Goal: Information Seeking & Learning: Check status

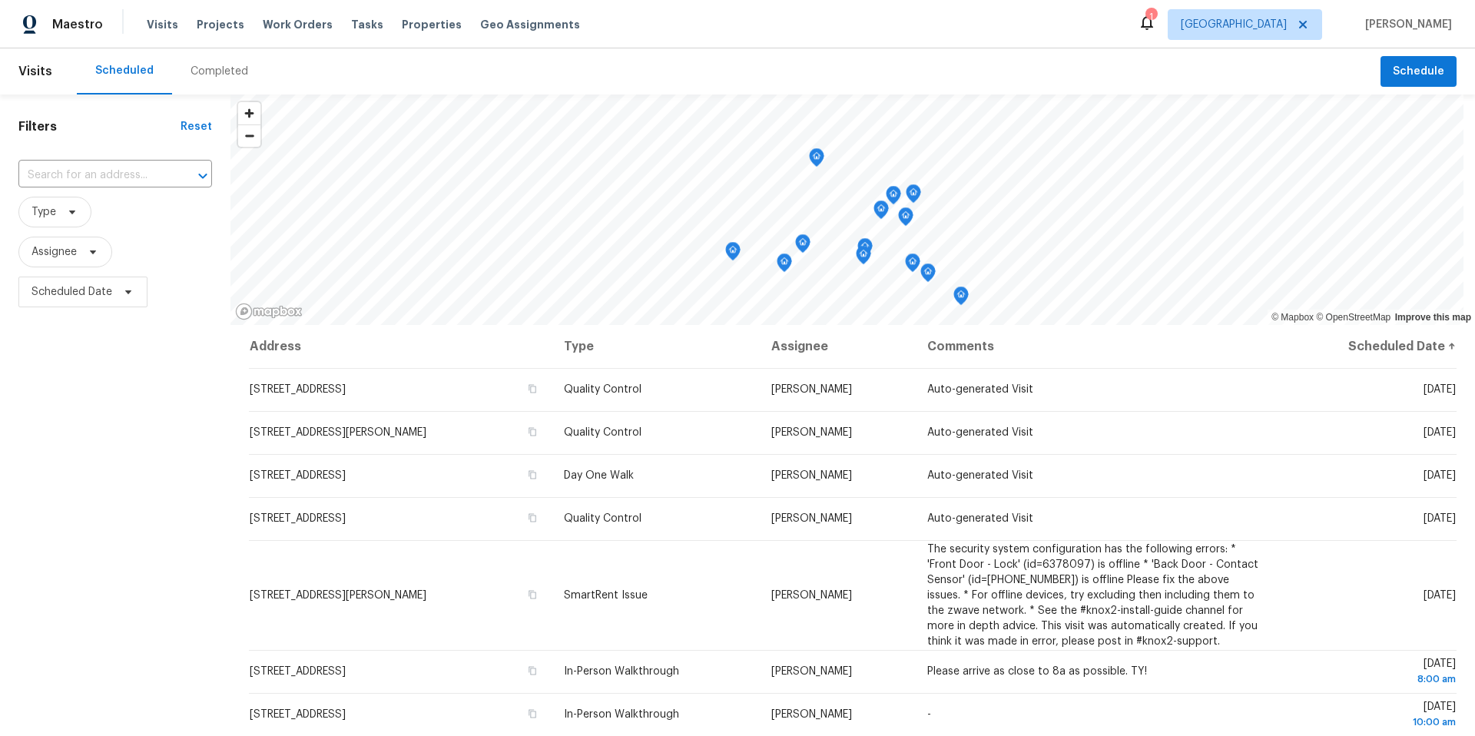
click at [216, 72] on div "Completed" at bounding box center [220, 71] width 58 height 15
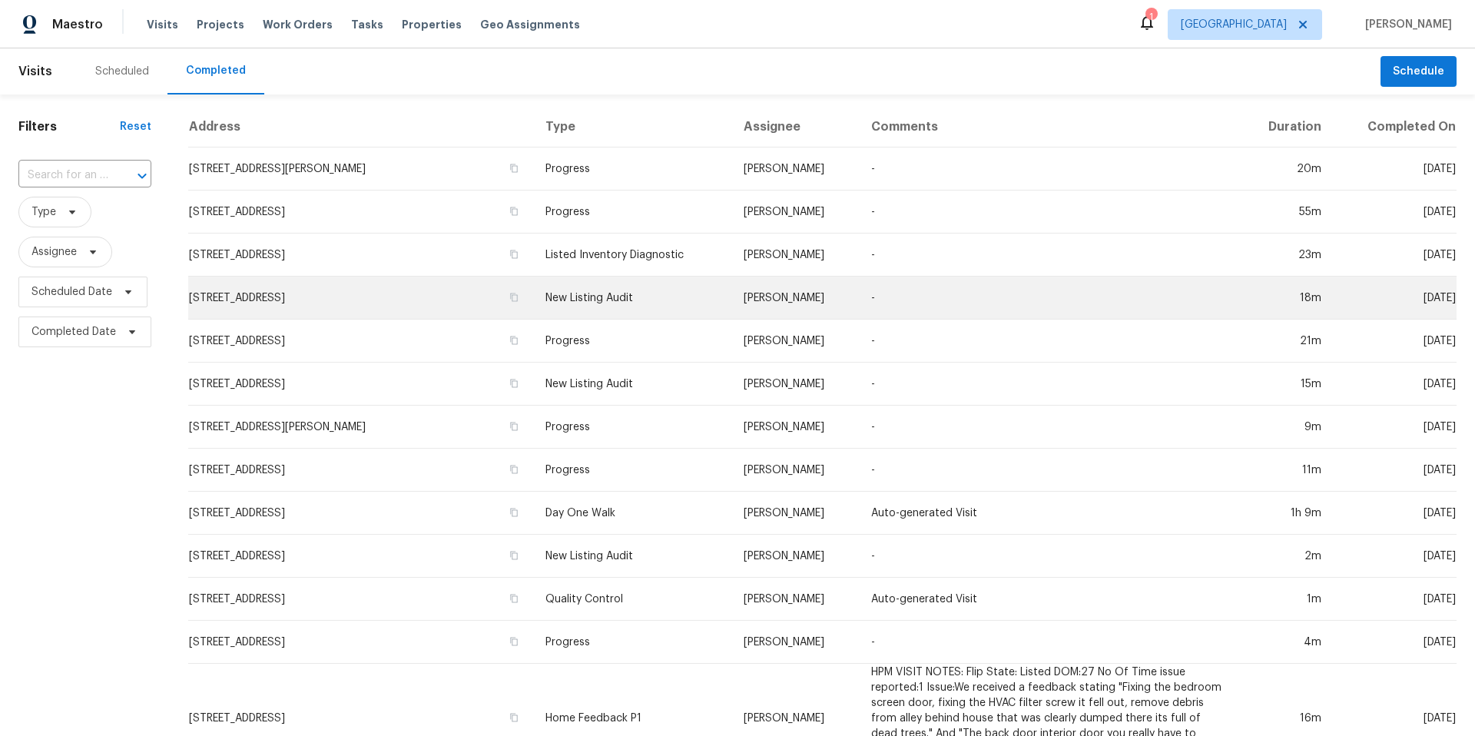
click at [869, 299] on td "-" at bounding box center [1049, 298] width 380 height 43
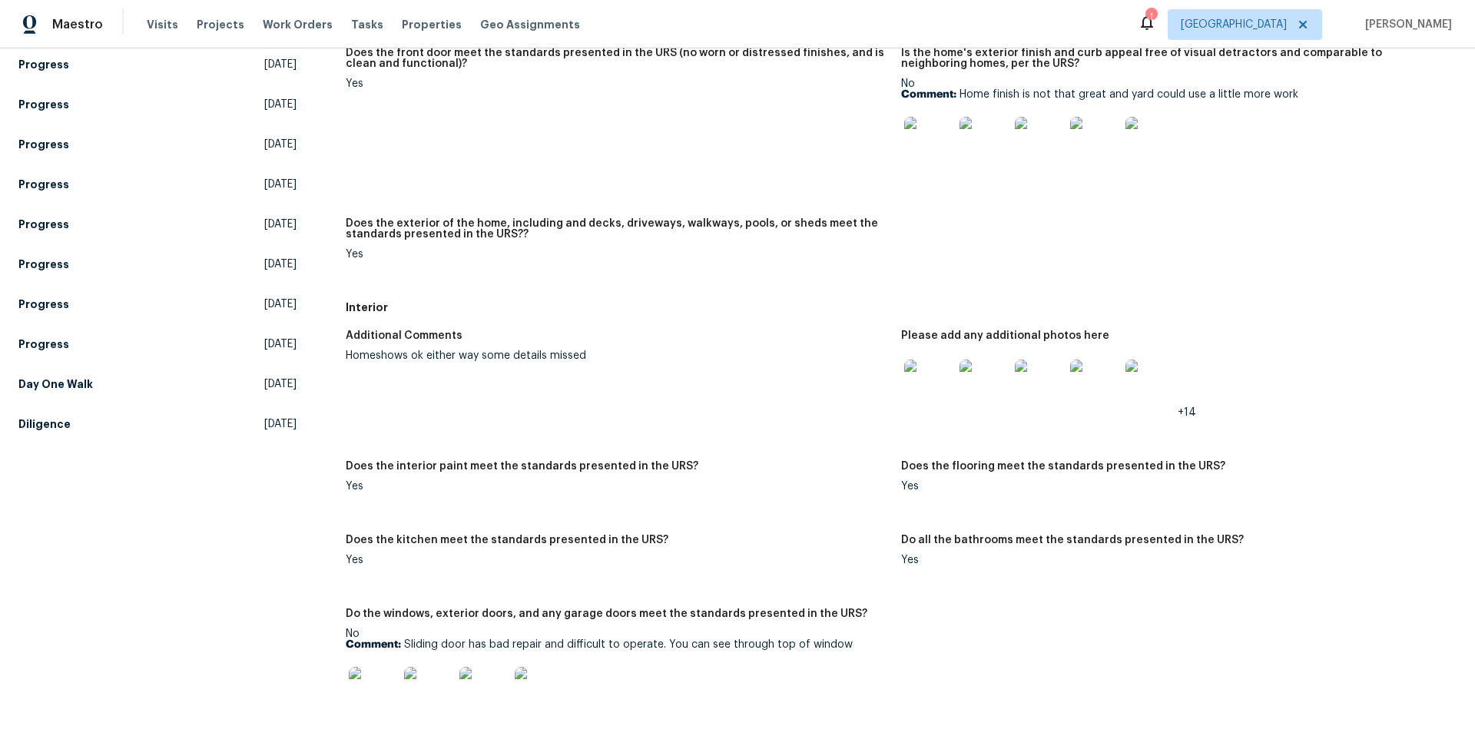
scroll to position [305, 0]
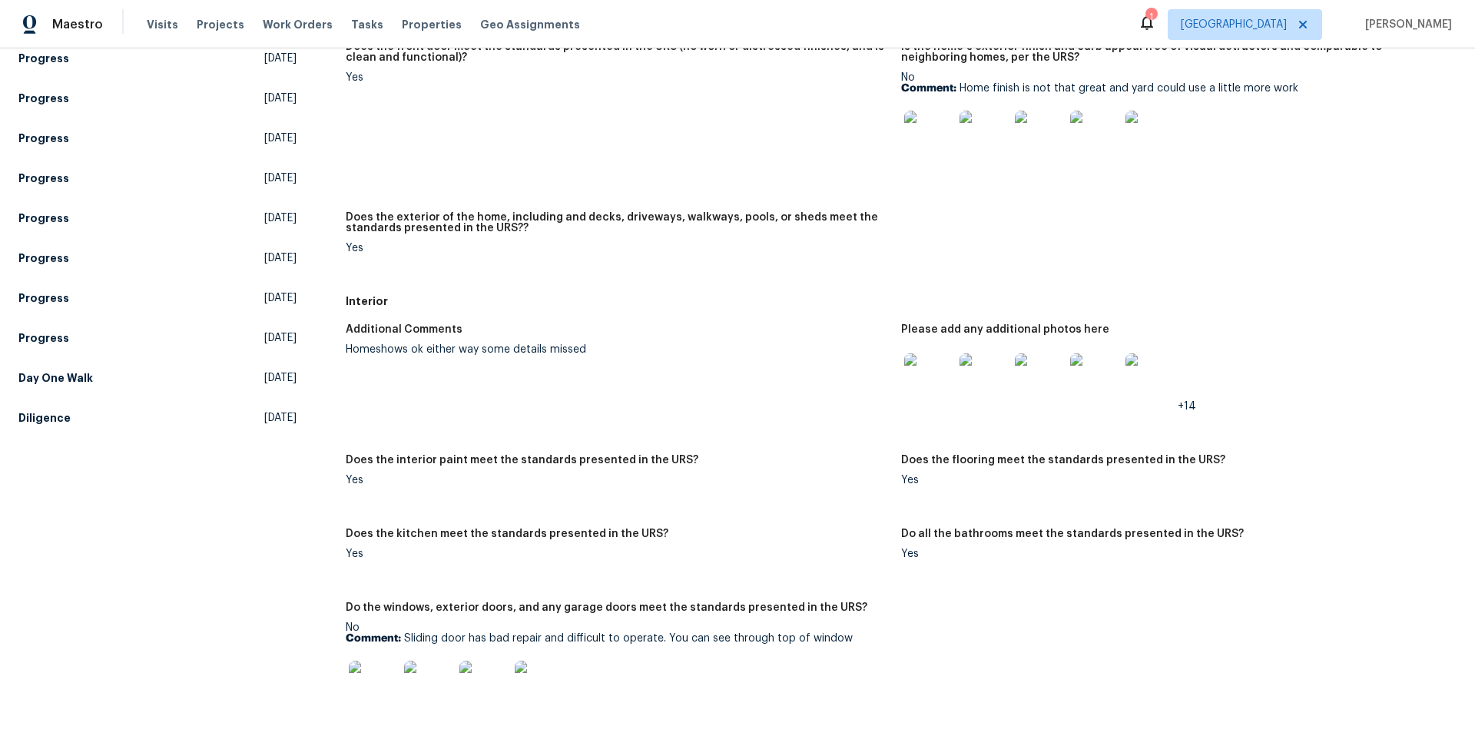
click at [919, 373] on img at bounding box center [928, 377] width 49 height 49
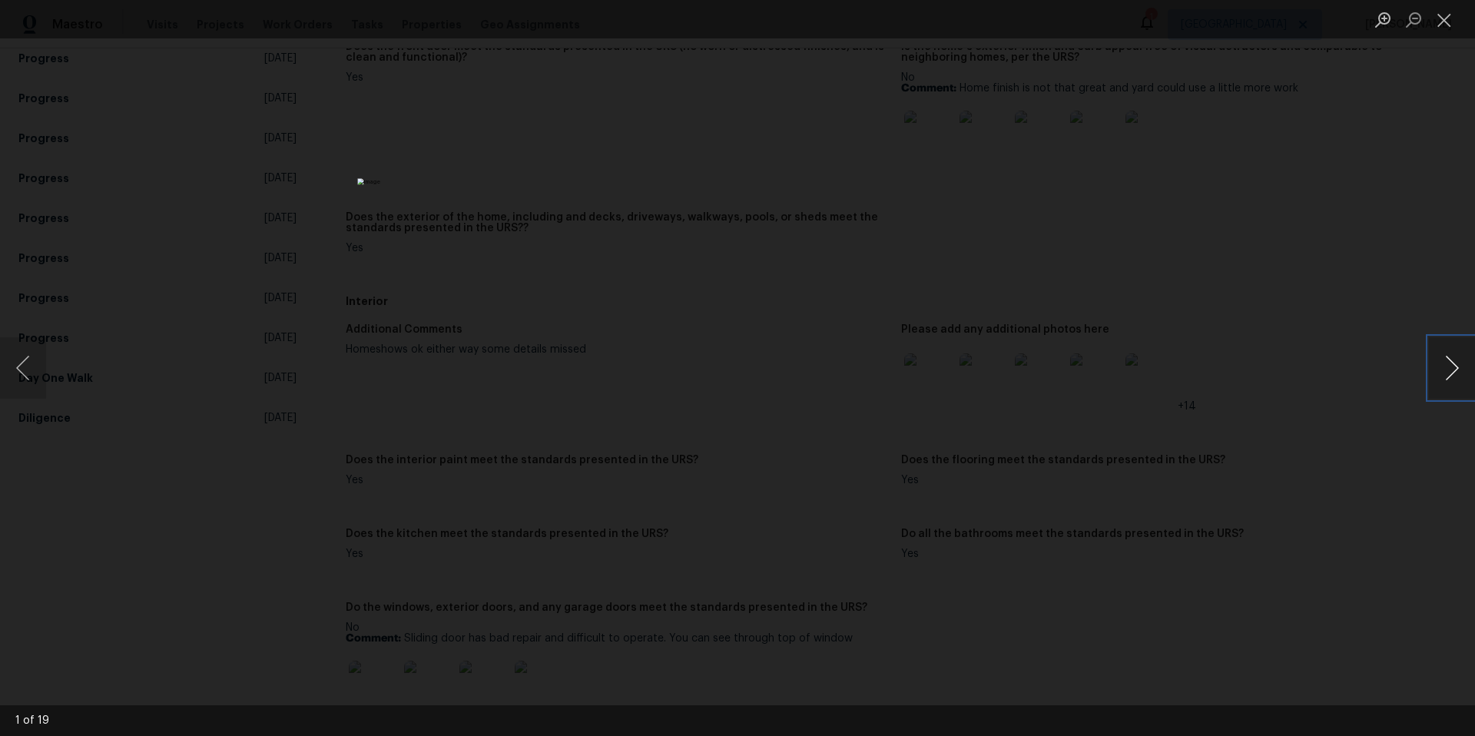
click at [1453, 366] on button "Next image" at bounding box center [1452, 367] width 46 height 61
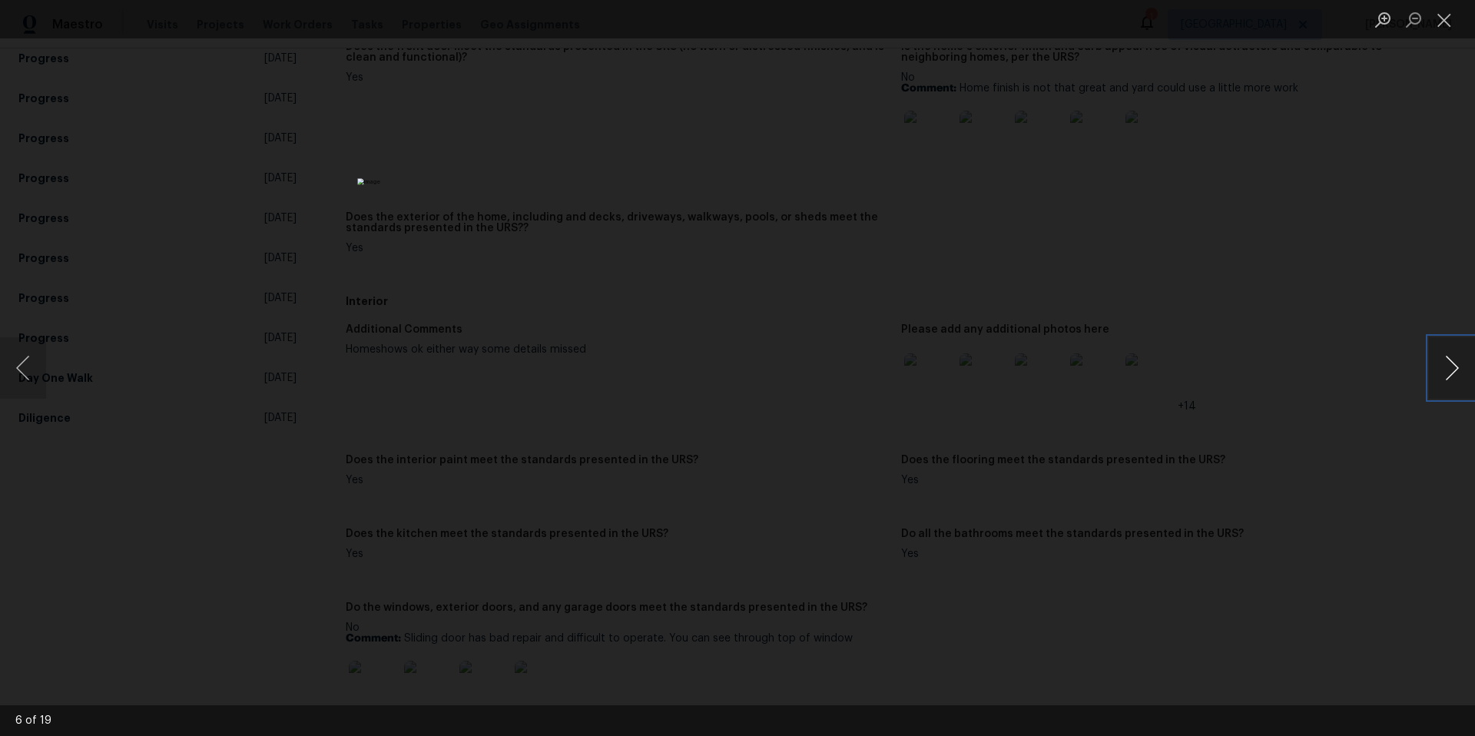
click at [1453, 366] on button "Next image" at bounding box center [1452, 367] width 46 height 61
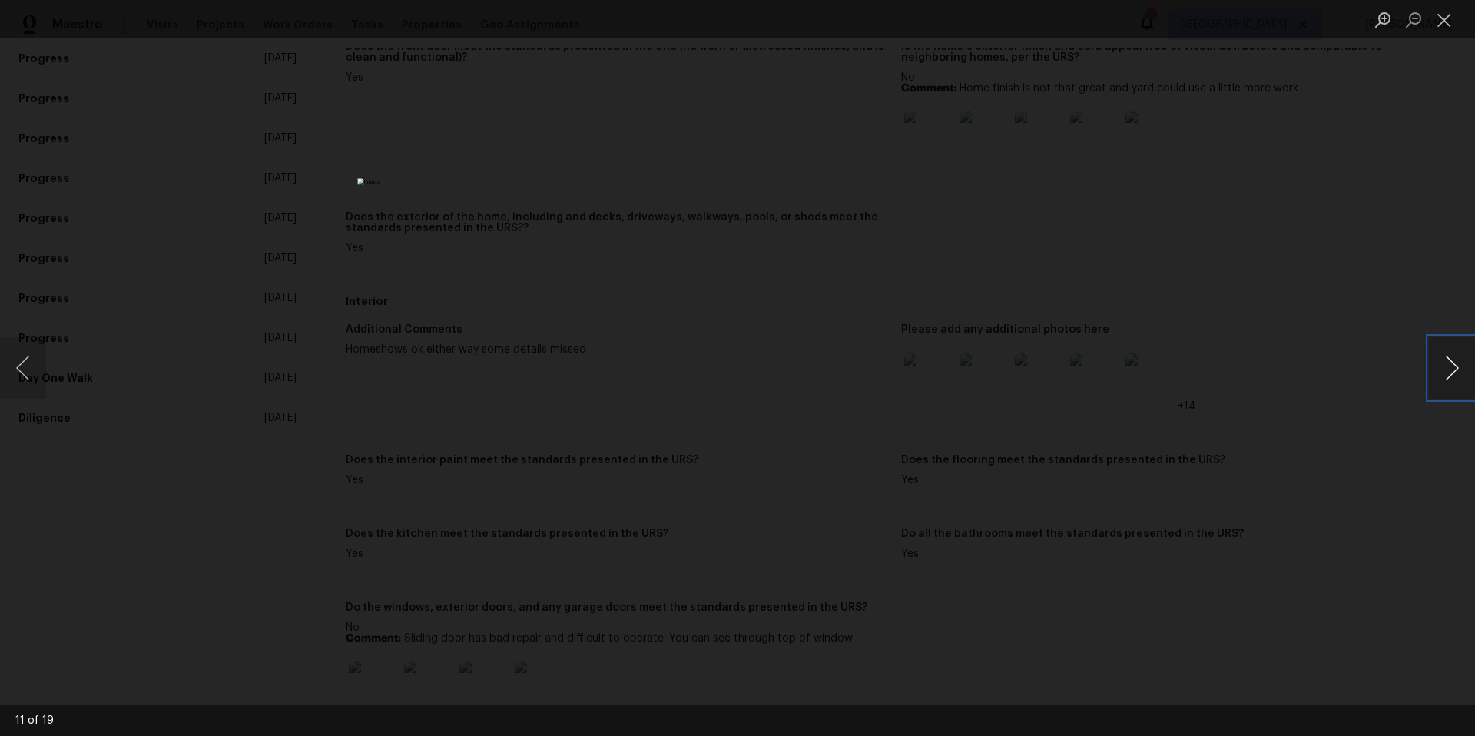
click at [1453, 366] on button "Next image" at bounding box center [1452, 367] width 46 height 61
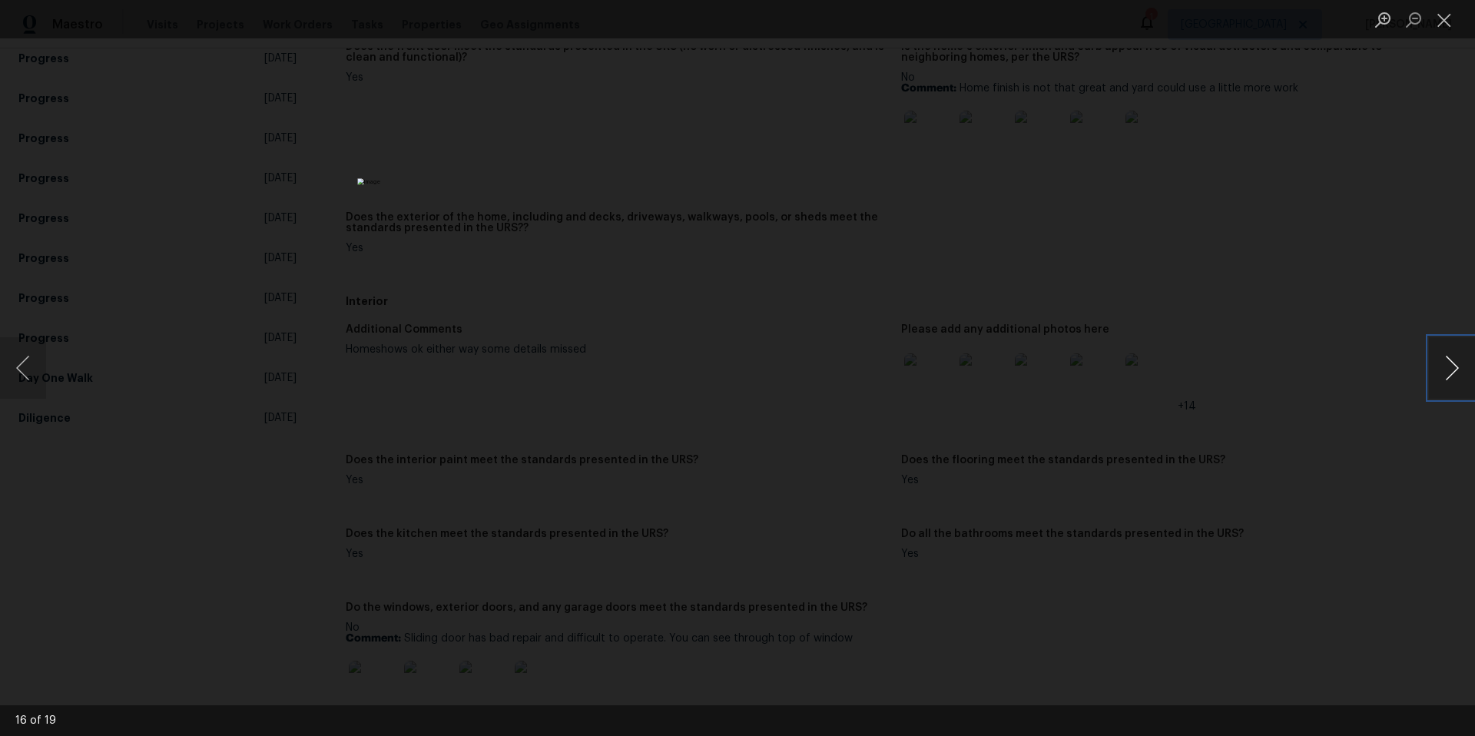
click at [1453, 366] on button "Next image" at bounding box center [1452, 367] width 46 height 61
click at [13, 371] on button "Previous image" at bounding box center [23, 367] width 46 height 61
click at [1452, 369] on button "Next image" at bounding box center [1452, 367] width 46 height 61
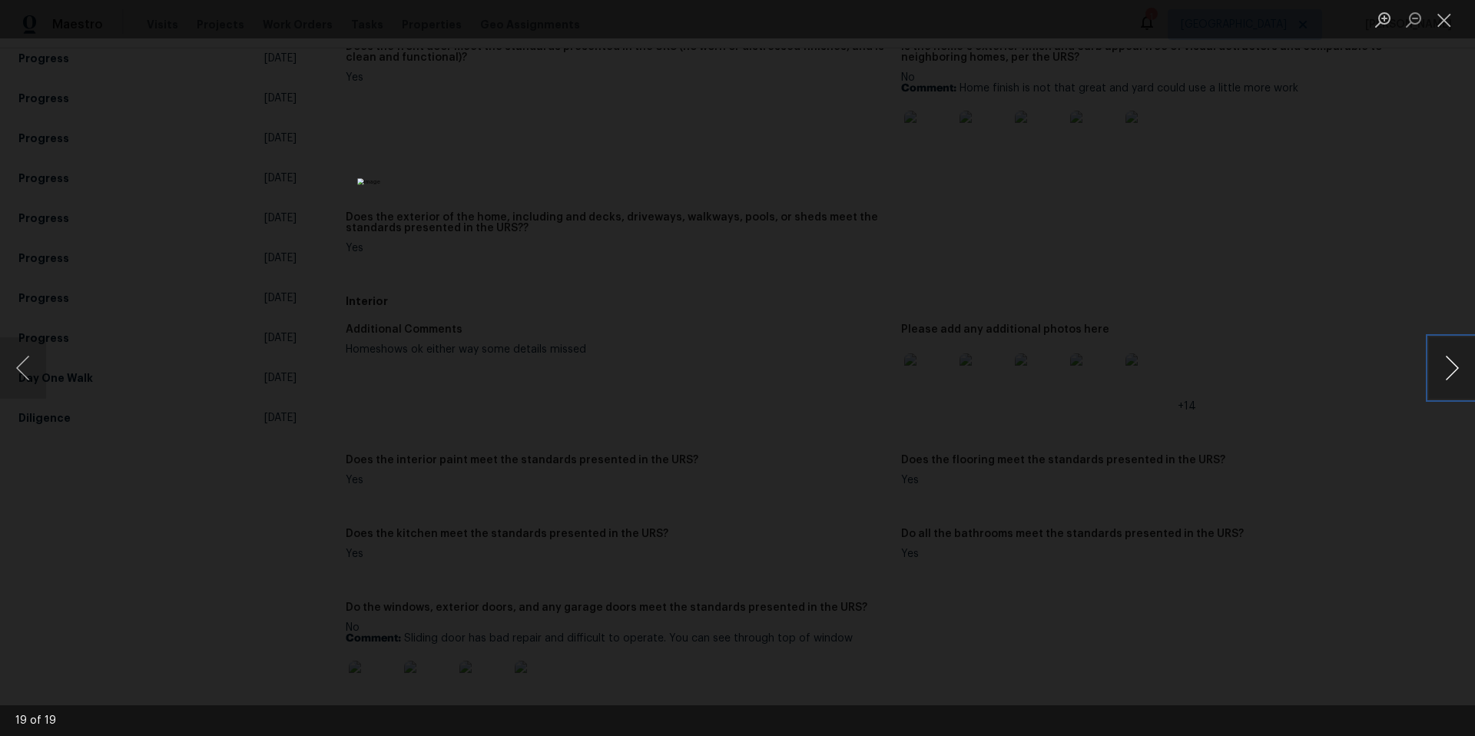
click at [1452, 369] on button "Next image" at bounding box center [1452, 367] width 46 height 61
click at [1389, 374] on div "Lightbox" at bounding box center [737, 368] width 1475 height 736
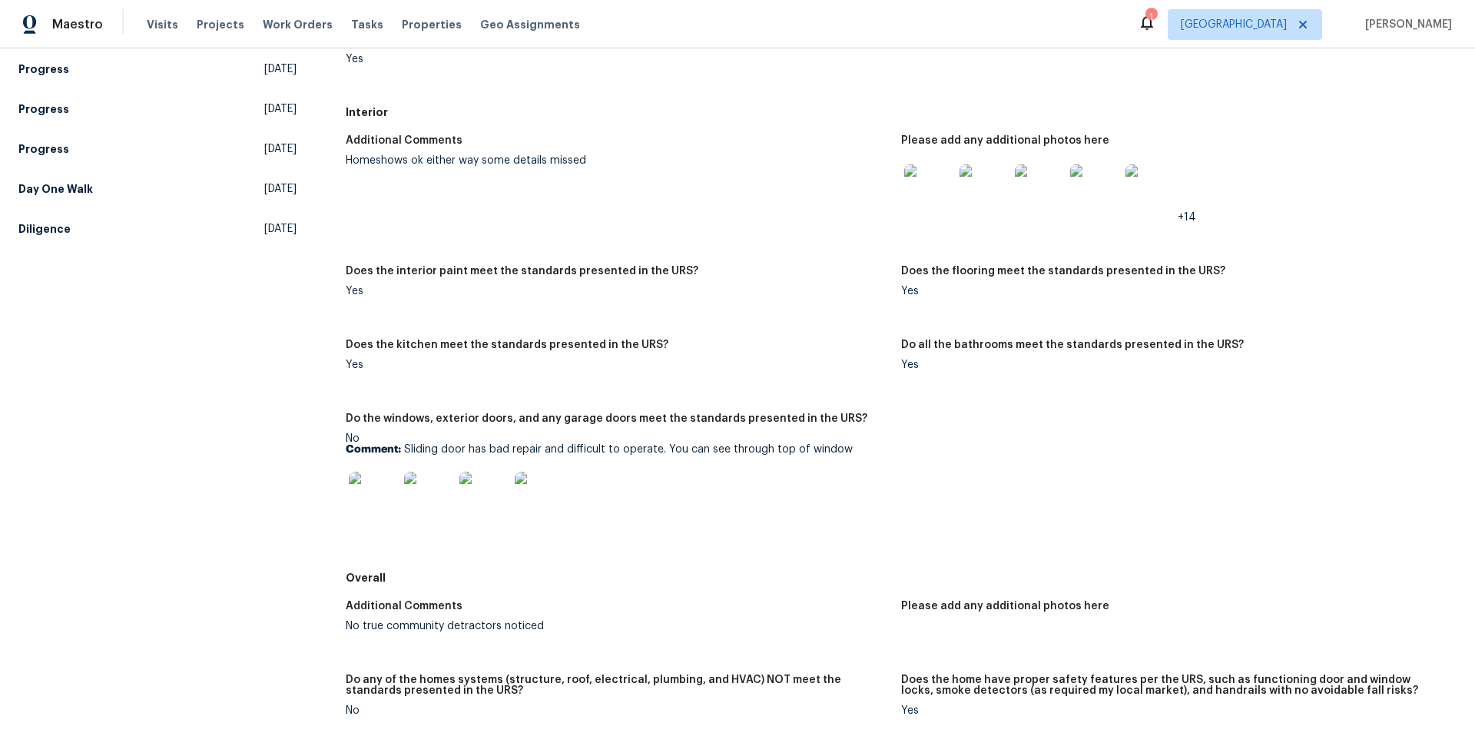
scroll to position [0, 0]
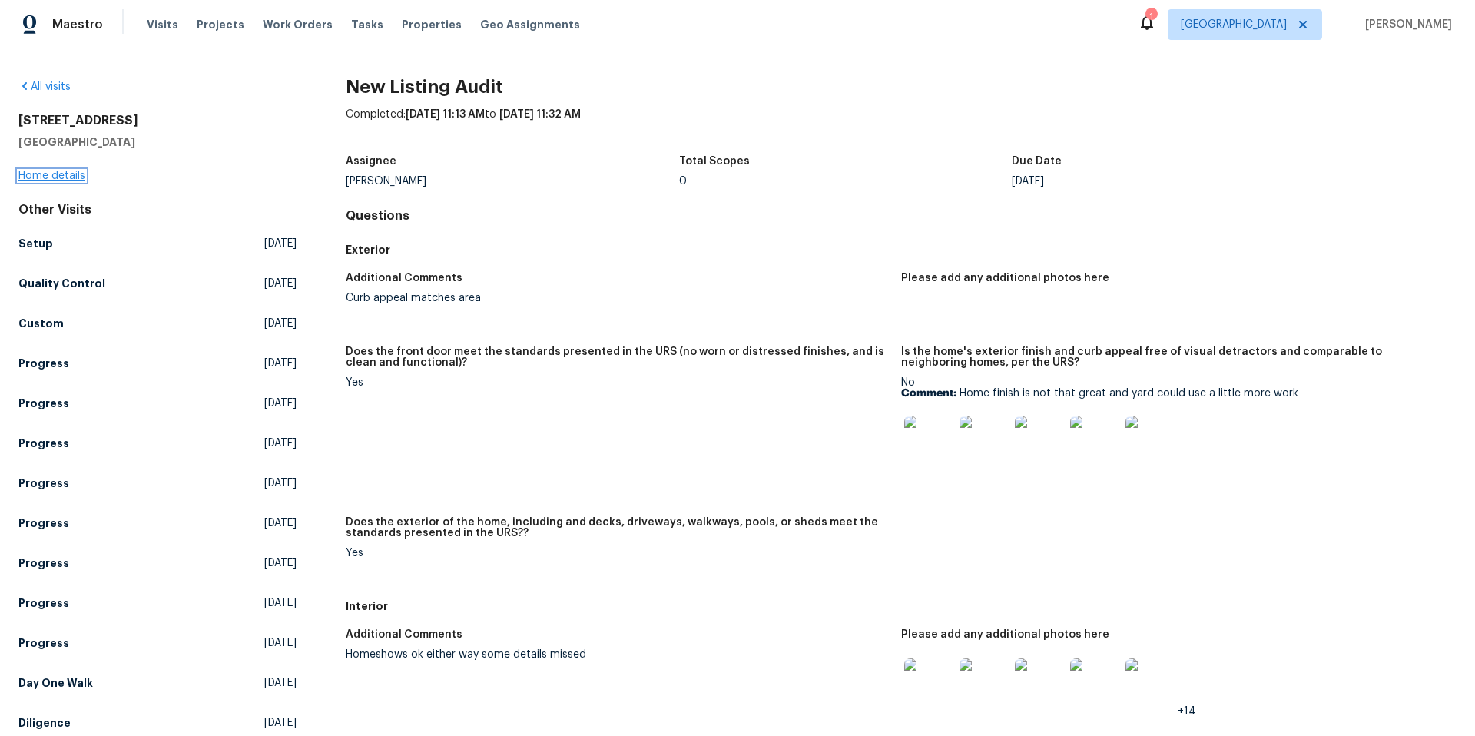
click at [76, 177] on link "Home details" at bounding box center [51, 176] width 67 height 11
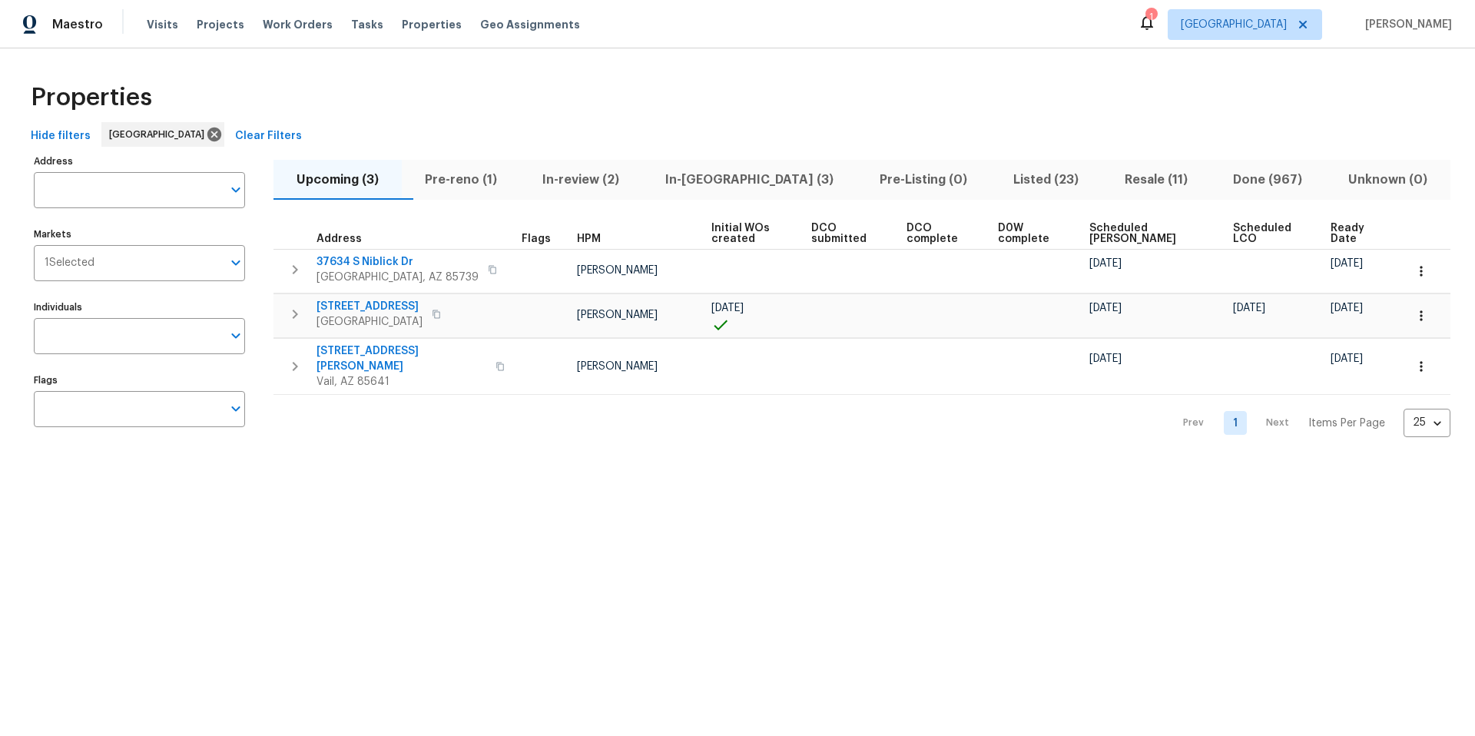
click at [594, 63] on div "Properties Hide filters Tucson Clear Filters Address Address Markets 1 Selected…" at bounding box center [737, 257] width 1475 height 419
click at [449, 181] on span "Pre-reno (1)" at bounding box center [461, 180] width 100 height 22
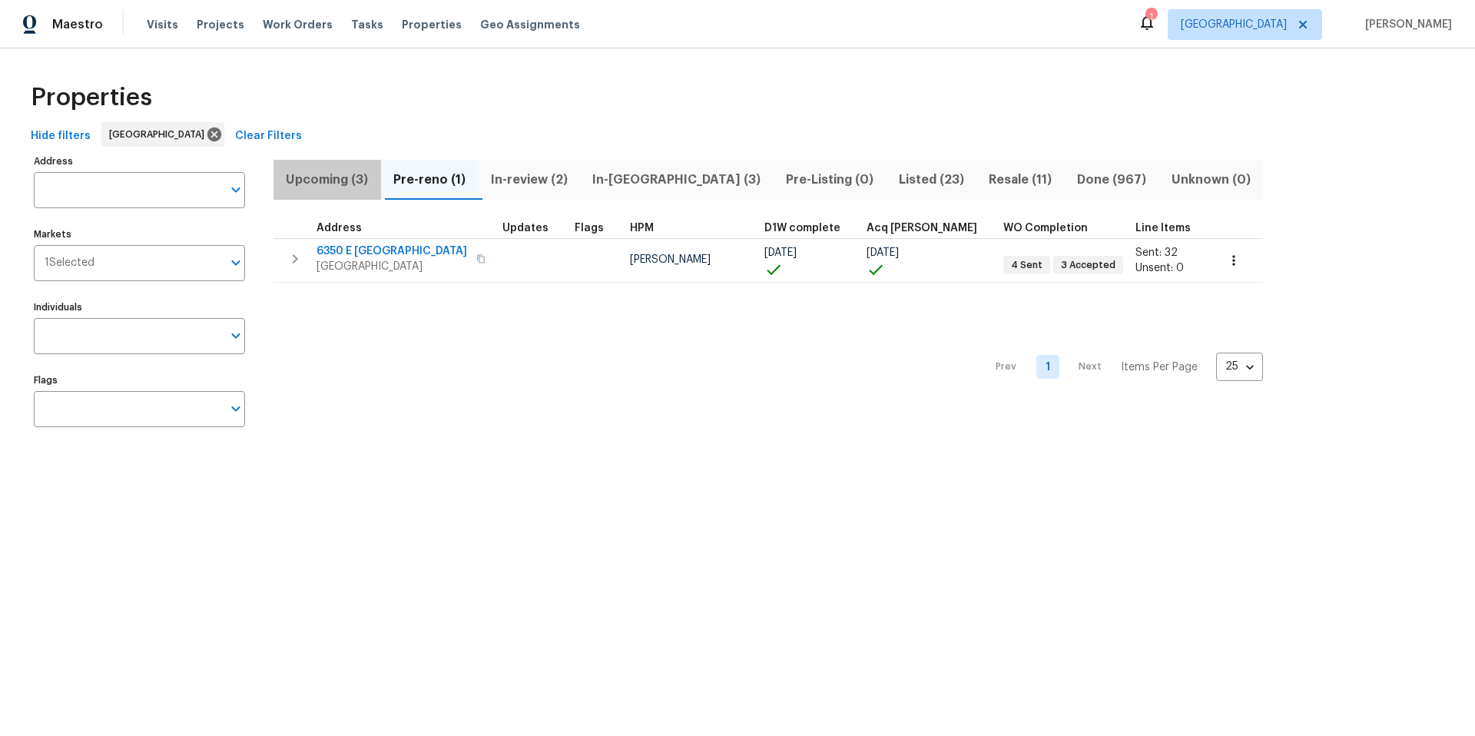
click at [347, 180] on span "Upcoming (3)" at bounding box center [327, 180] width 89 height 22
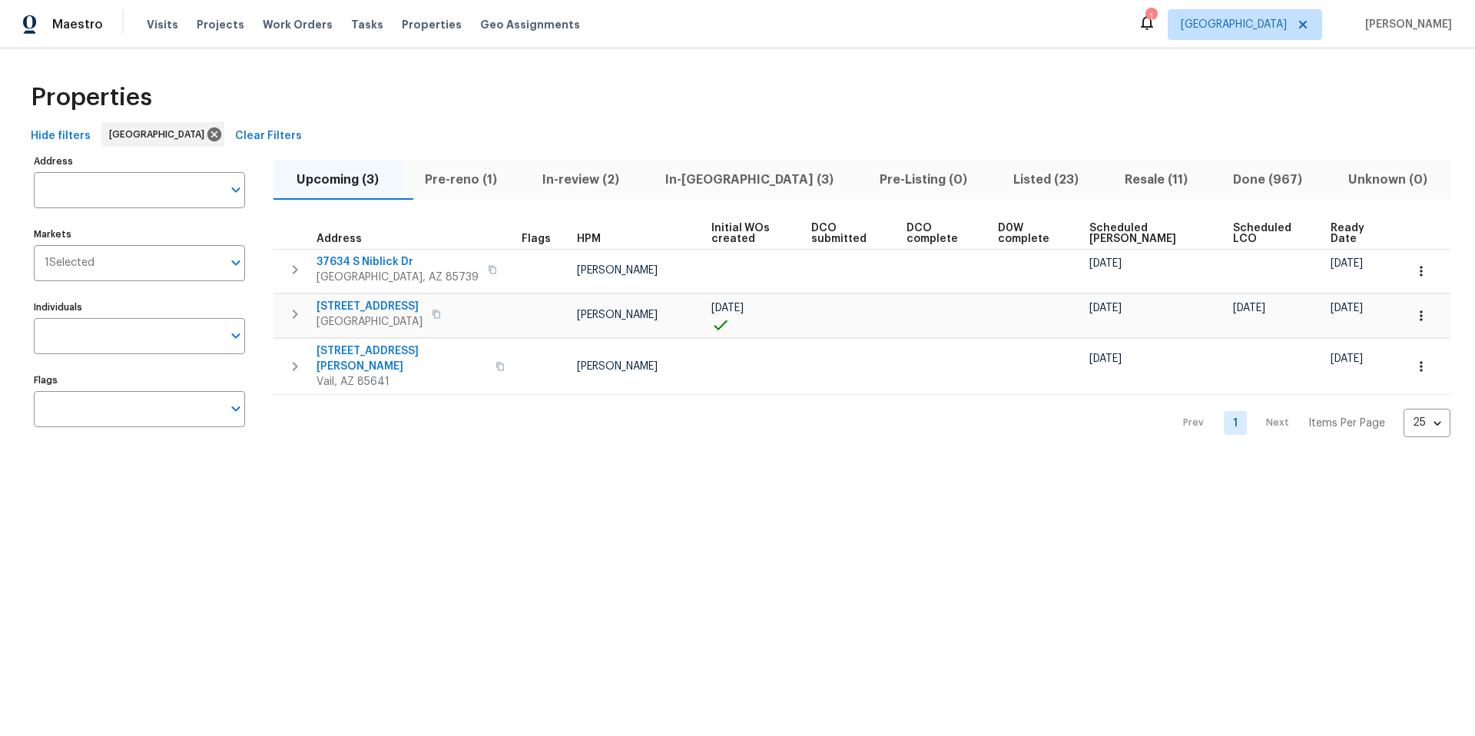
click at [716, 180] on span "In-reno (3)" at bounding box center [749, 180] width 196 height 22
